Goal: Task Accomplishment & Management: Manage account settings

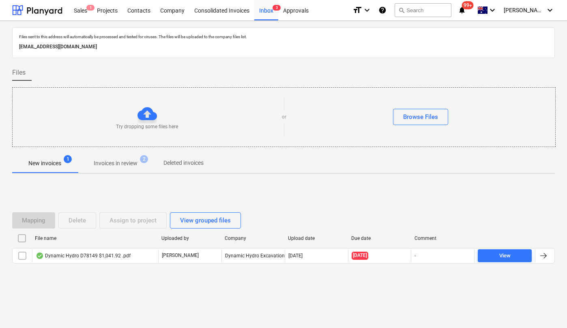
click at [118, 164] on p "Invoices in review" at bounding box center [116, 163] width 44 height 9
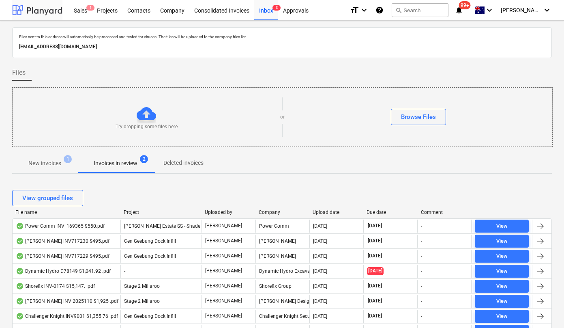
click at [33, 13] on div at bounding box center [37, 10] width 50 height 20
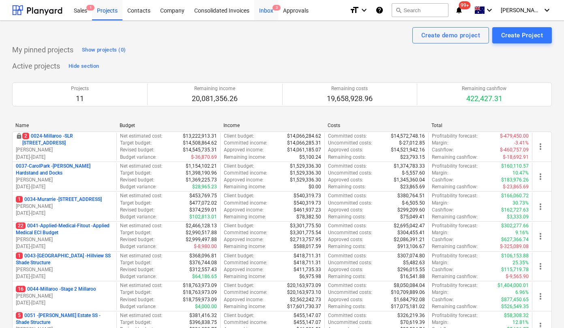
click at [266, 7] on div "Inbox 3" at bounding box center [266, 10] width 24 height 21
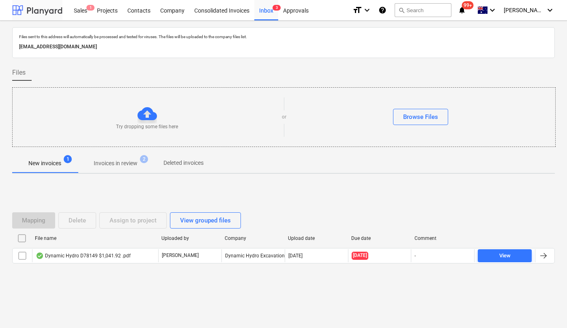
click at [27, 9] on div at bounding box center [37, 10] width 50 height 20
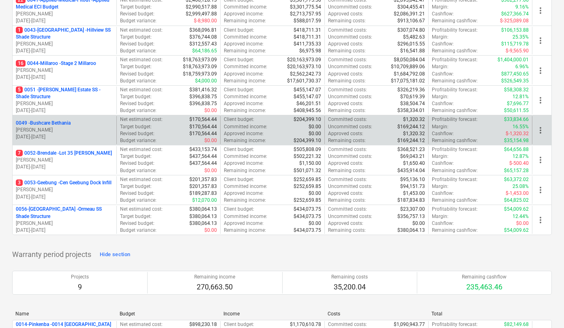
scroll to position [207, 0]
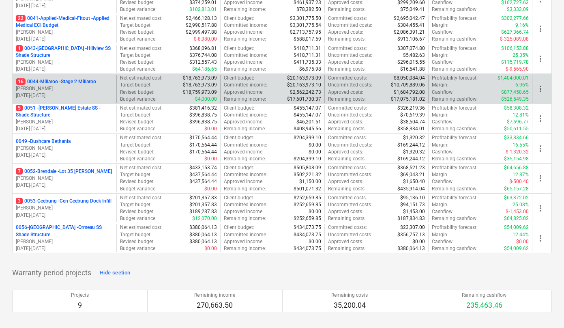
click at [60, 84] on p "16 0044-Millaroo - Stage 2 Millaroo" at bounding box center [56, 81] width 80 height 7
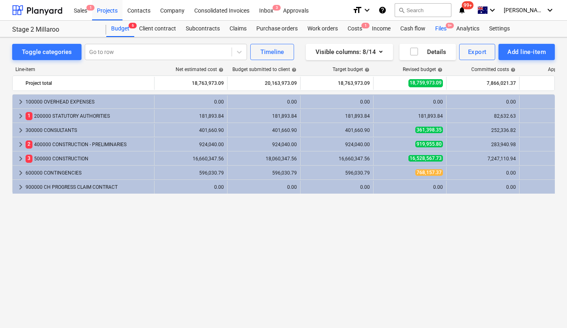
click at [435, 30] on div "Files 9+" at bounding box center [440, 29] width 21 height 16
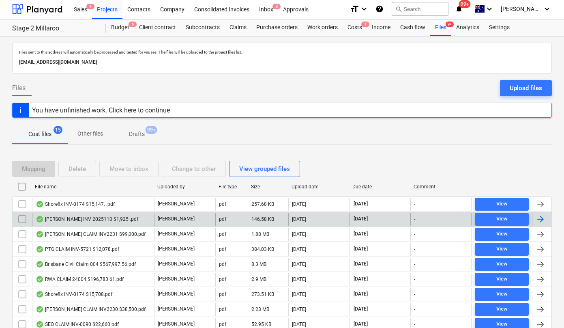
scroll to position [15, 0]
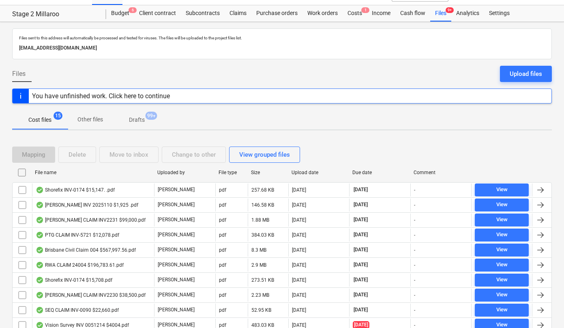
click at [45, 172] on div "File name" at bounding box center [93, 173] width 116 height 6
checkbox input "false"
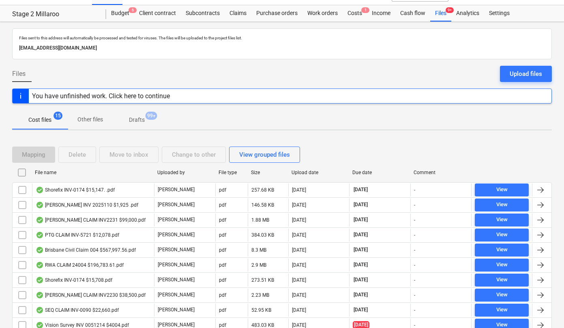
checkbox input "false"
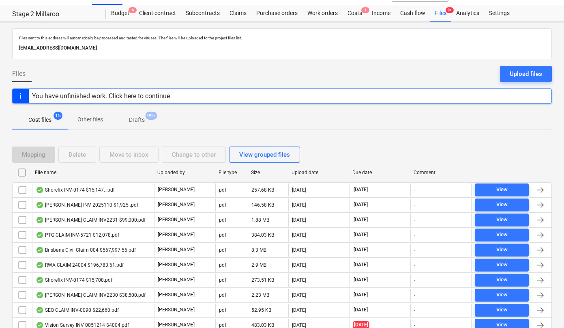
checkbox input "false"
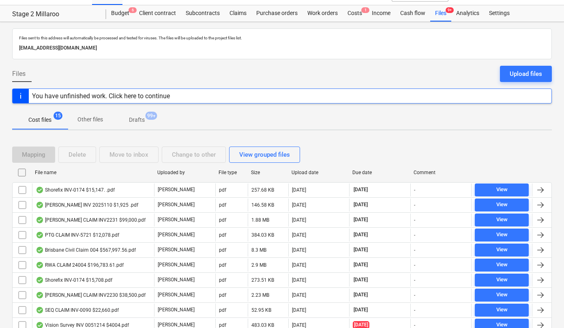
checkbox input "false"
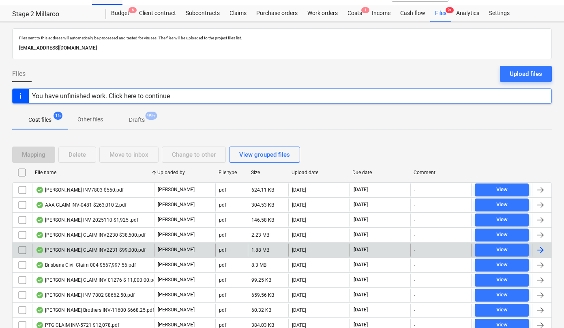
scroll to position [46, 0]
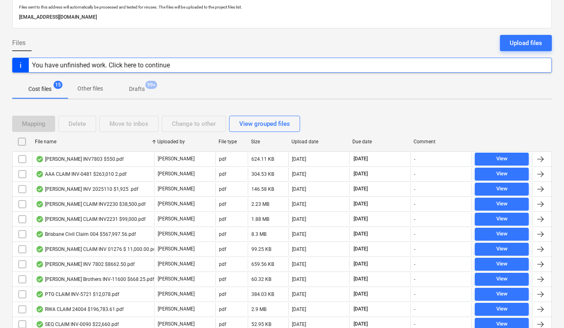
click at [309, 141] on div "Upload date" at bounding box center [319, 142] width 55 height 6
checkbox input "false"
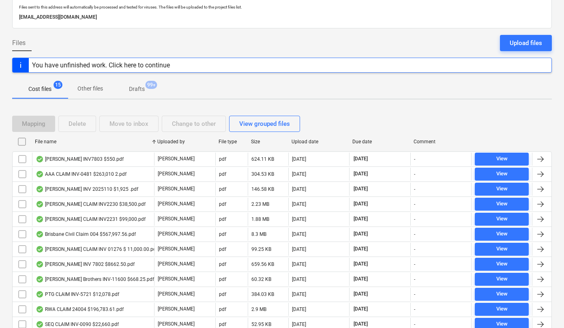
checkbox input "false"
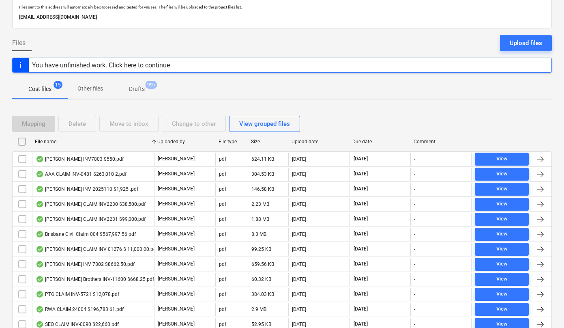
checkbox input "false"
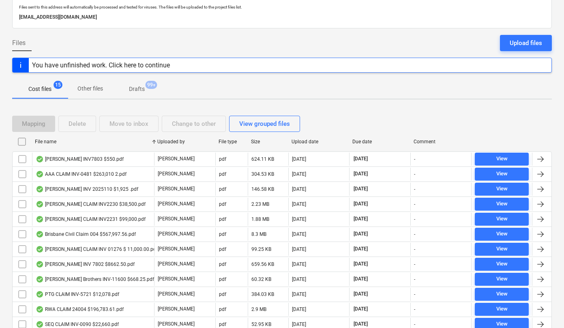
checkbox input "false"
click at [309, 141] on div "Upload date" at bounding box center [319, 142] width 55 height 6
checkbox input "false"
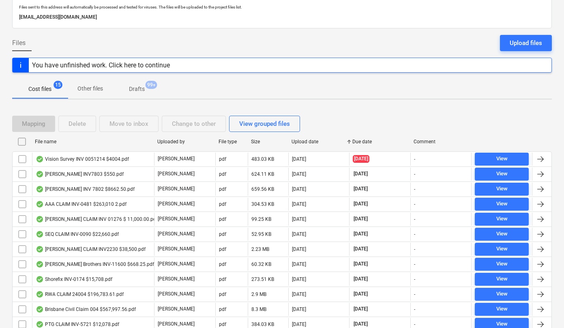
checkbox input "false"
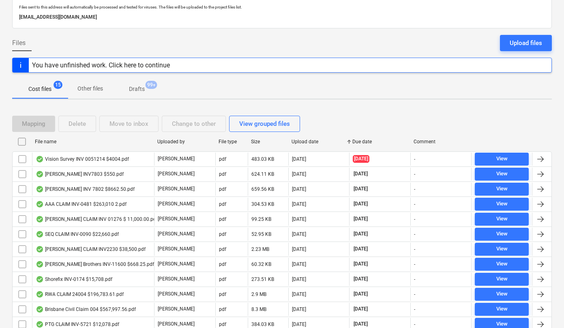
checkbox input "false"
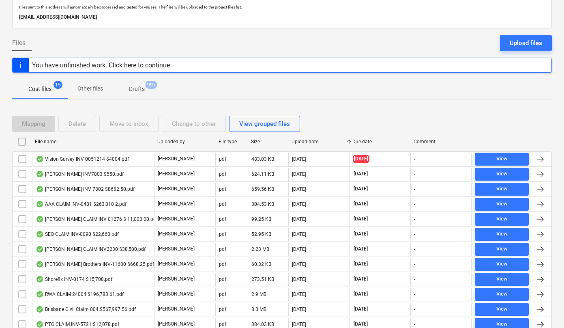
checkbox input "false"
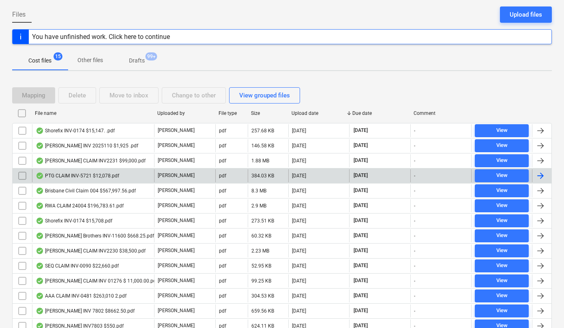
scroll to position [82, 0]
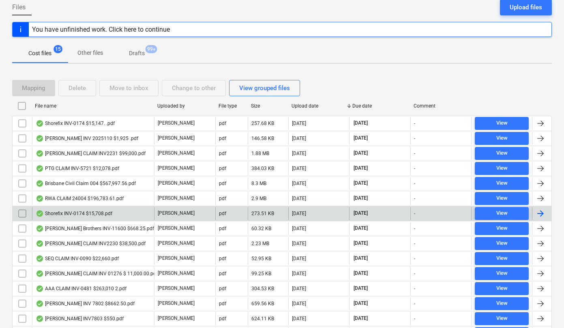
click at [22, 214] on input "checkbox" at bounding box center [22, 213] width 13 height 13
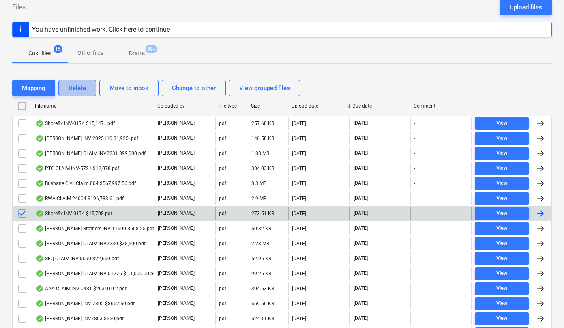
click at [79, 88] on div "Delete" at bounding box center [77, 88] width 17 height 11
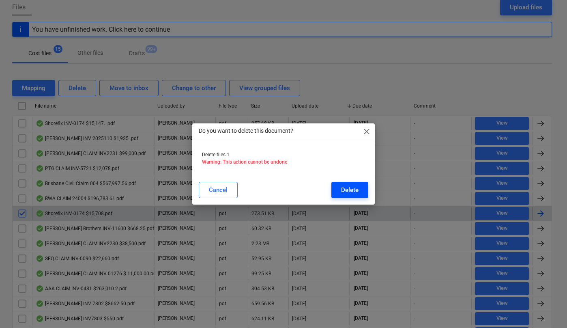
click at [345, 193] on div "Delete" at bounding box center [349, 190] width 17 height 11
